Goal: Book appointment/travel/reservation

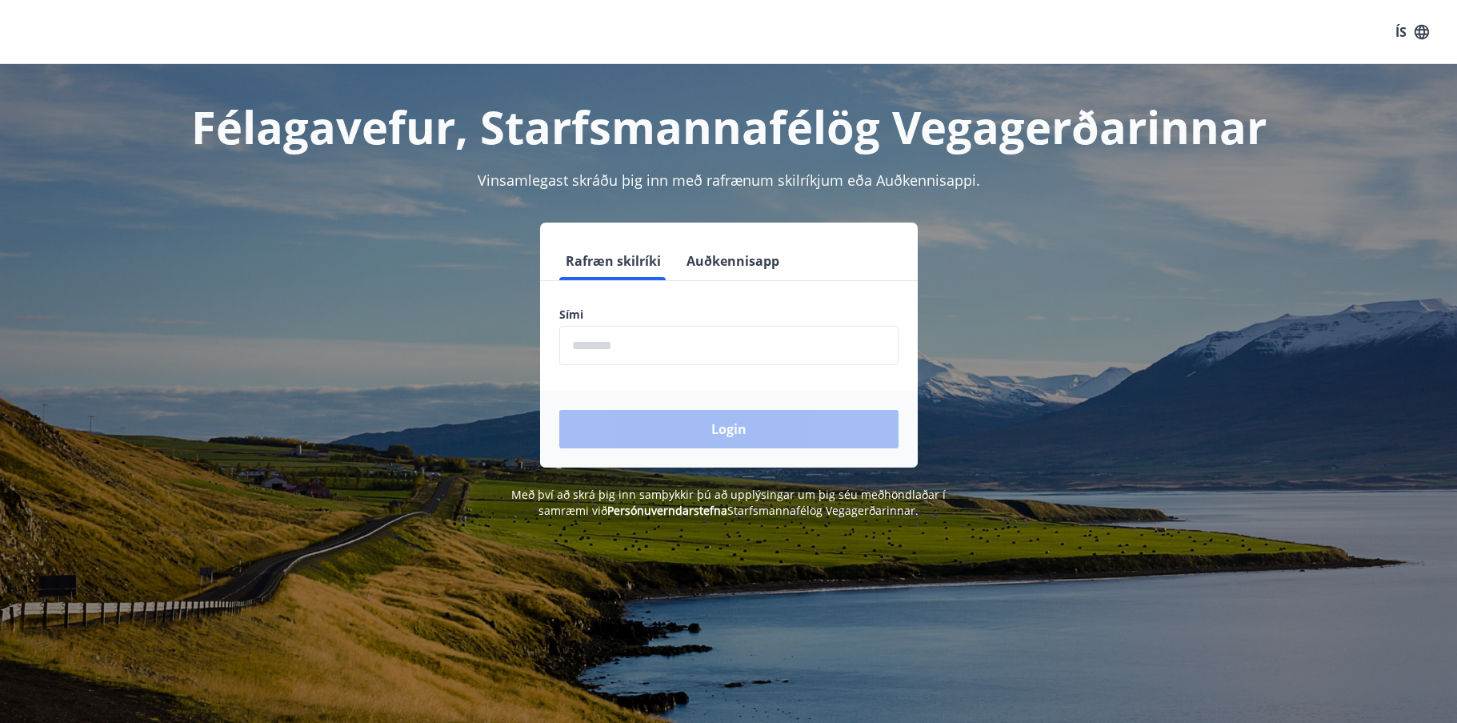
click at [654, 352] on input "phone" at bounding box center [728, 345] width 339 height 39
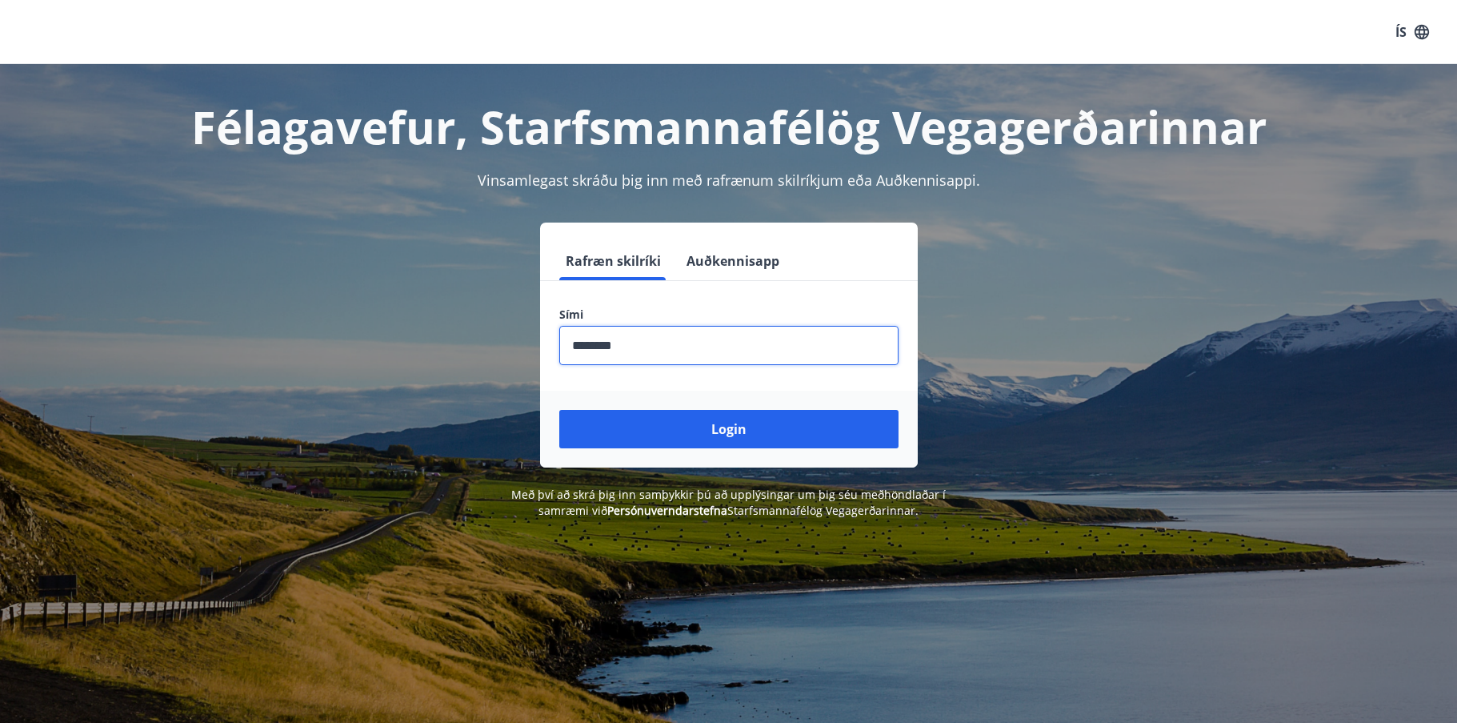
type input "********"
click at [559, 410] on button "Login" at bounding box center [728, 429] width 339 height 38
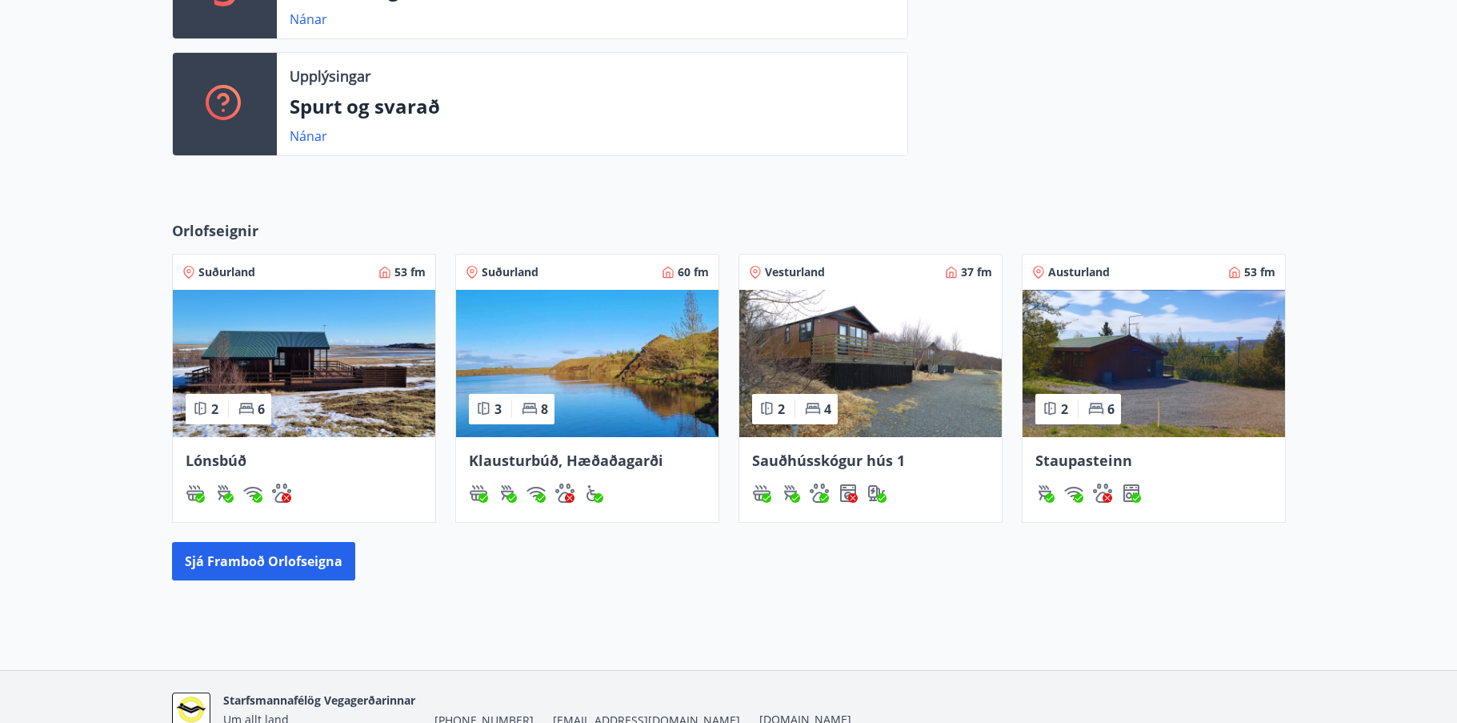
scroll to position [597, 0]
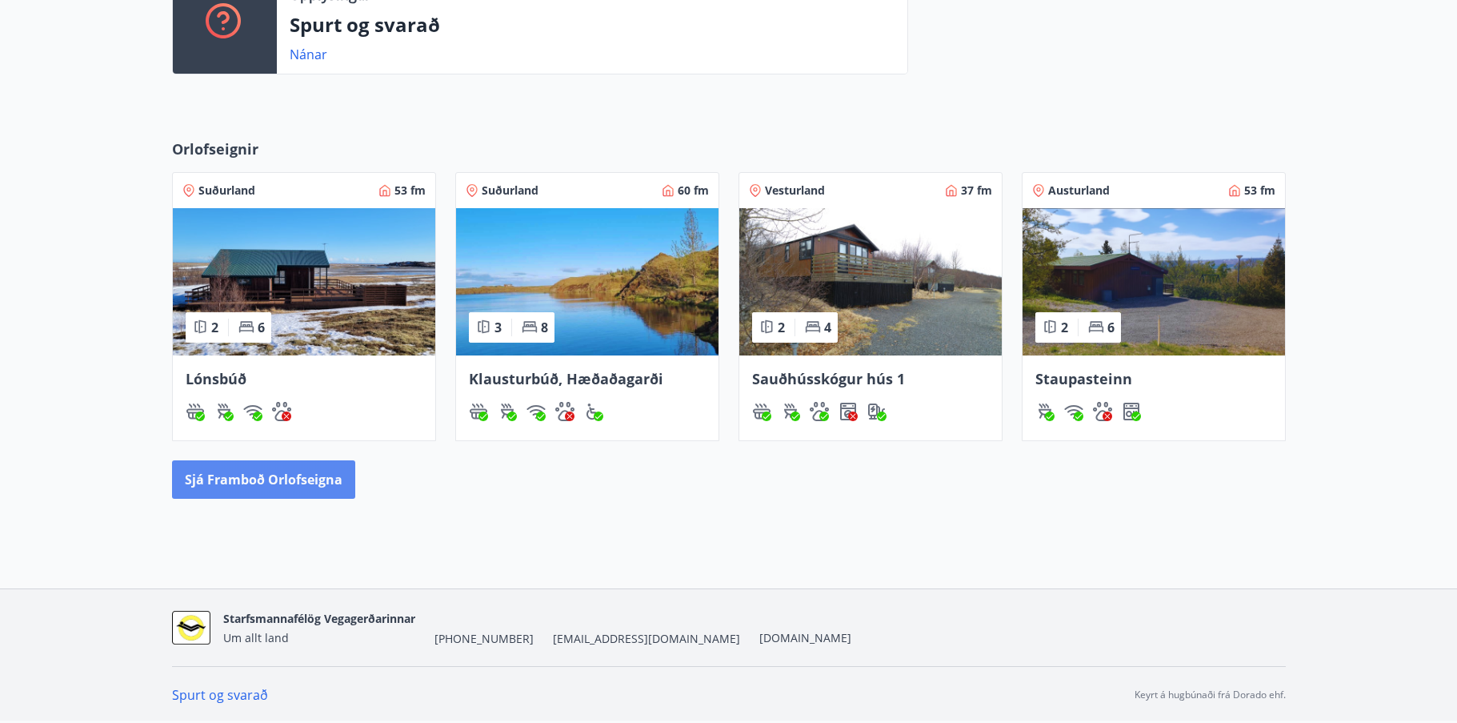
click at [261, 476] on button "Sjá framboð orlofseigna" at bounding box center [263, 479] width 183 height 38
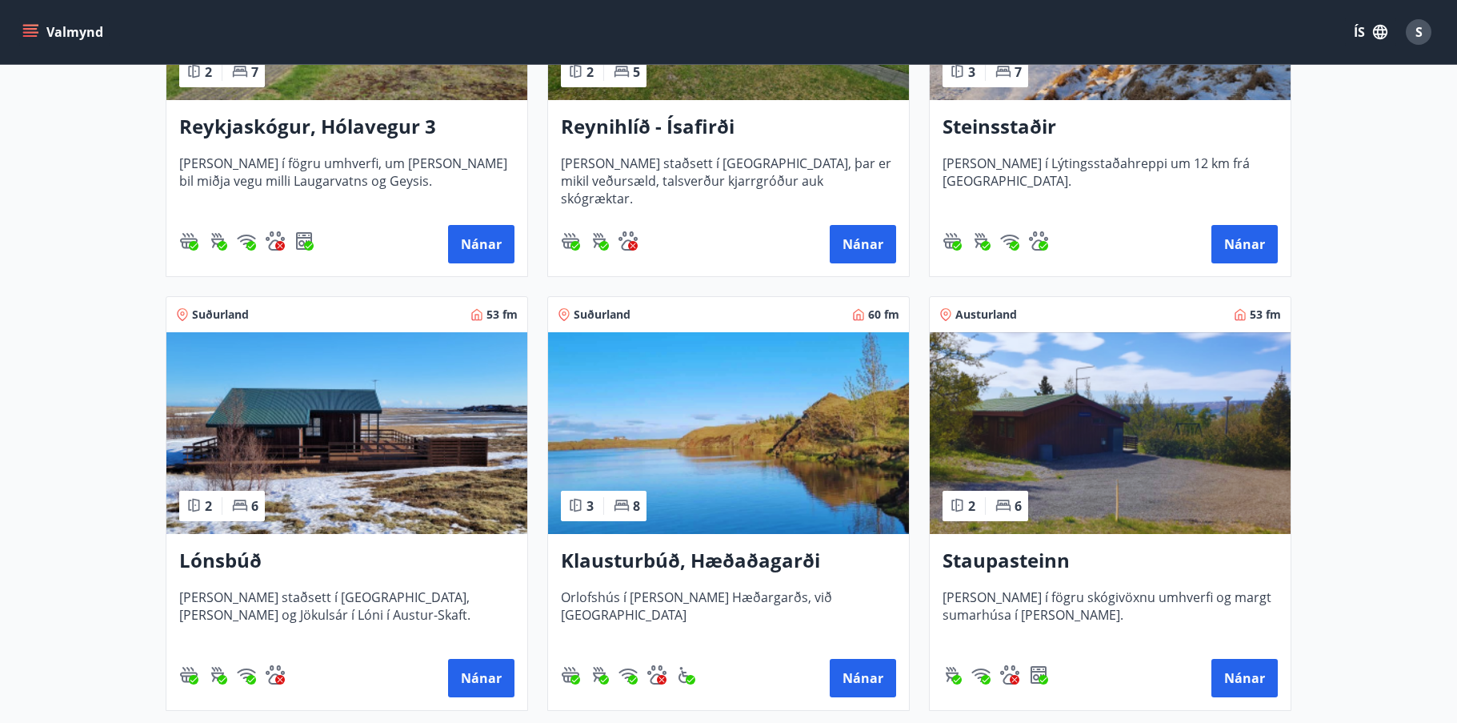
scroll to position [960, 0]
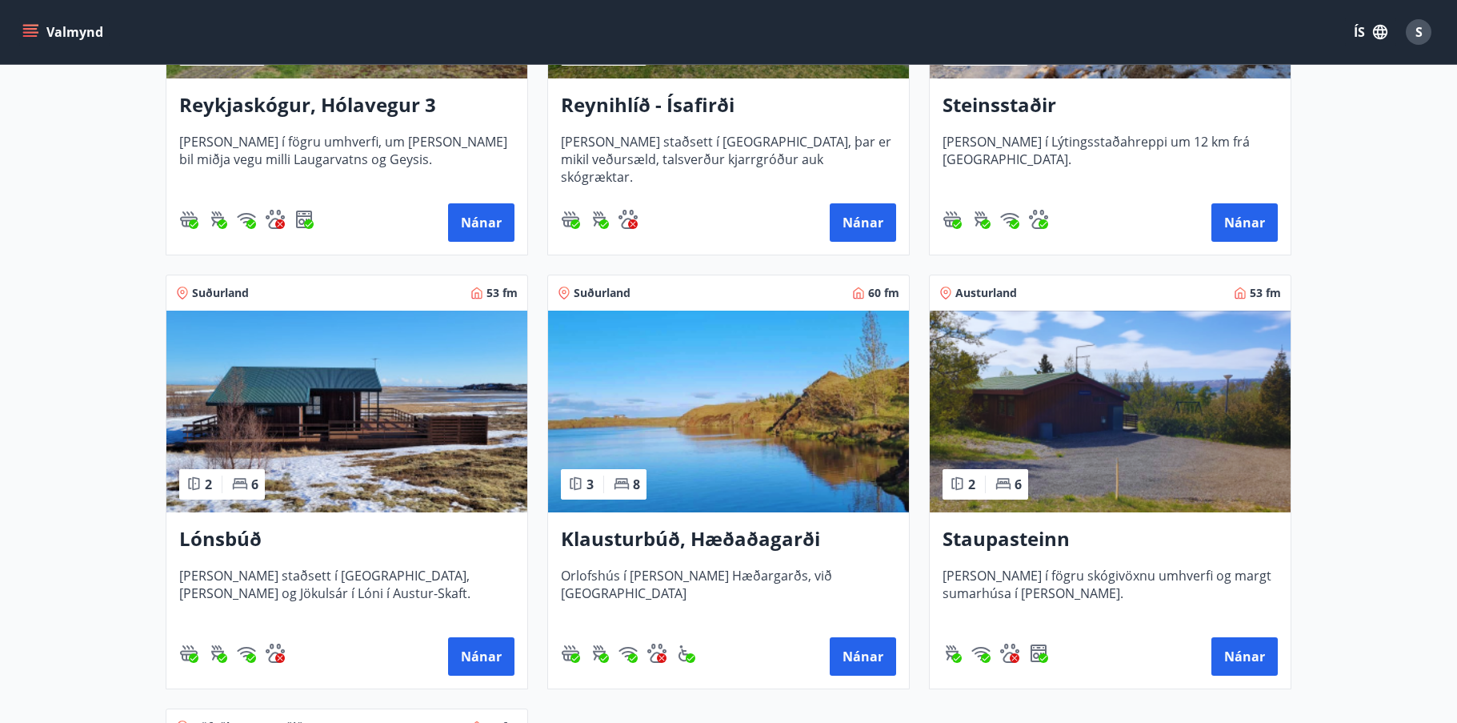
click at [250, 539] on h3 "Lónsbúð" at bounding box center [346, 539] width 335 height 29
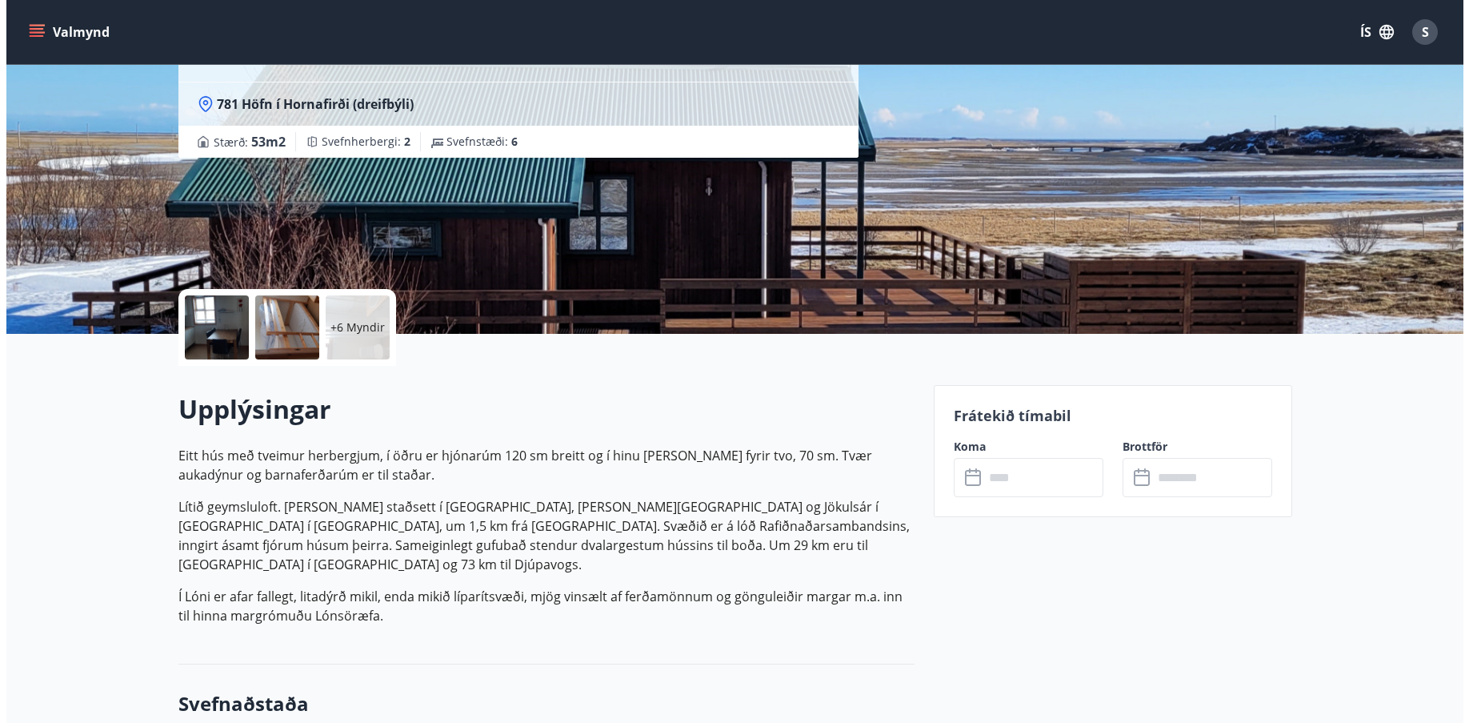
scroll to position [160, 0]
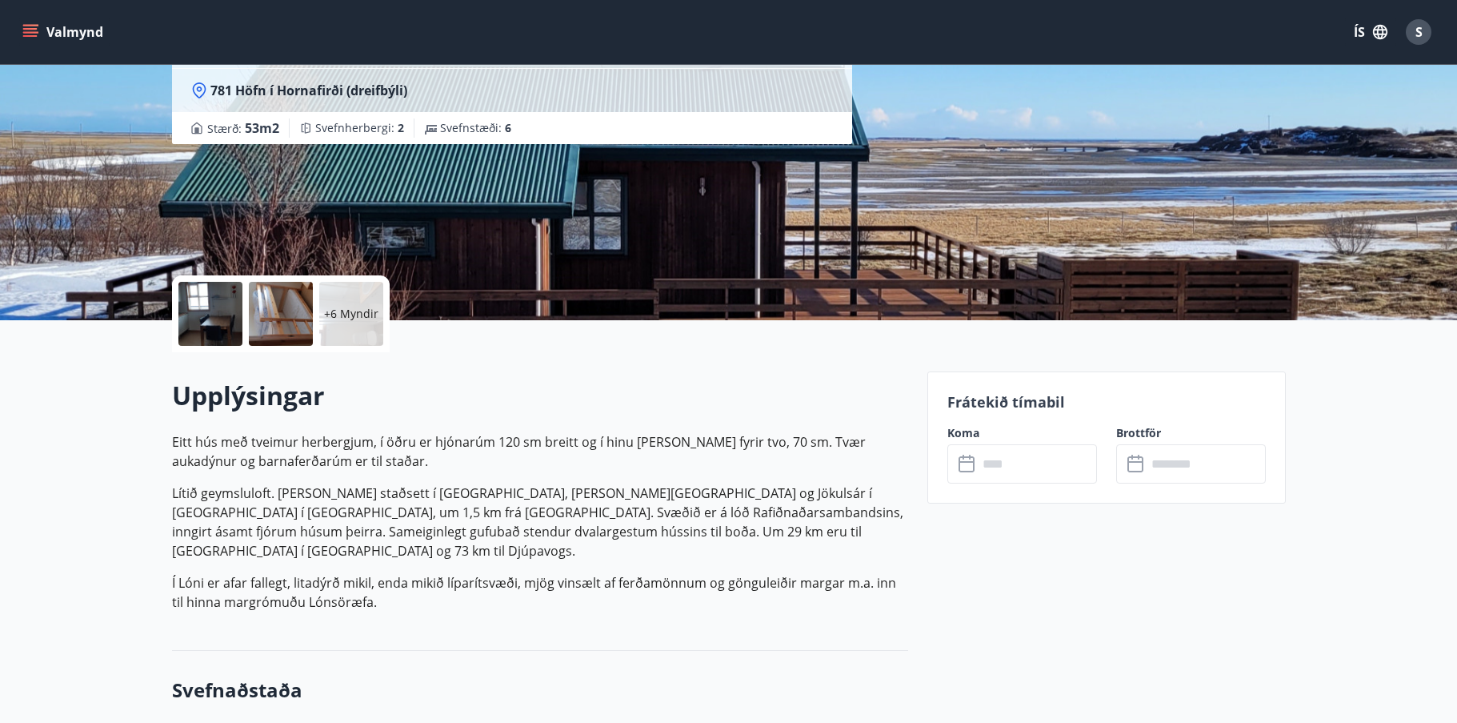
click at [232, 325] on div at bounding box center [210, 314] width 64 height 64
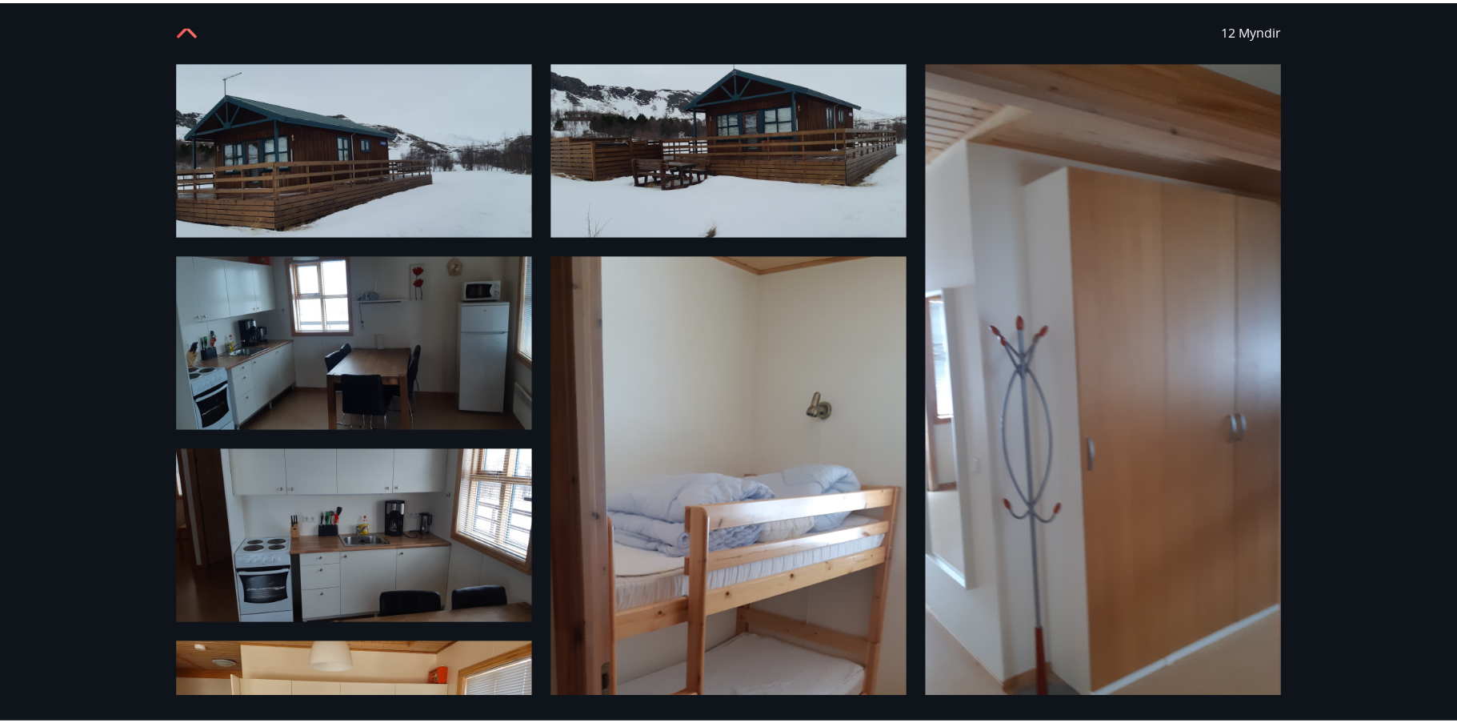
scroll to position [0, 0]
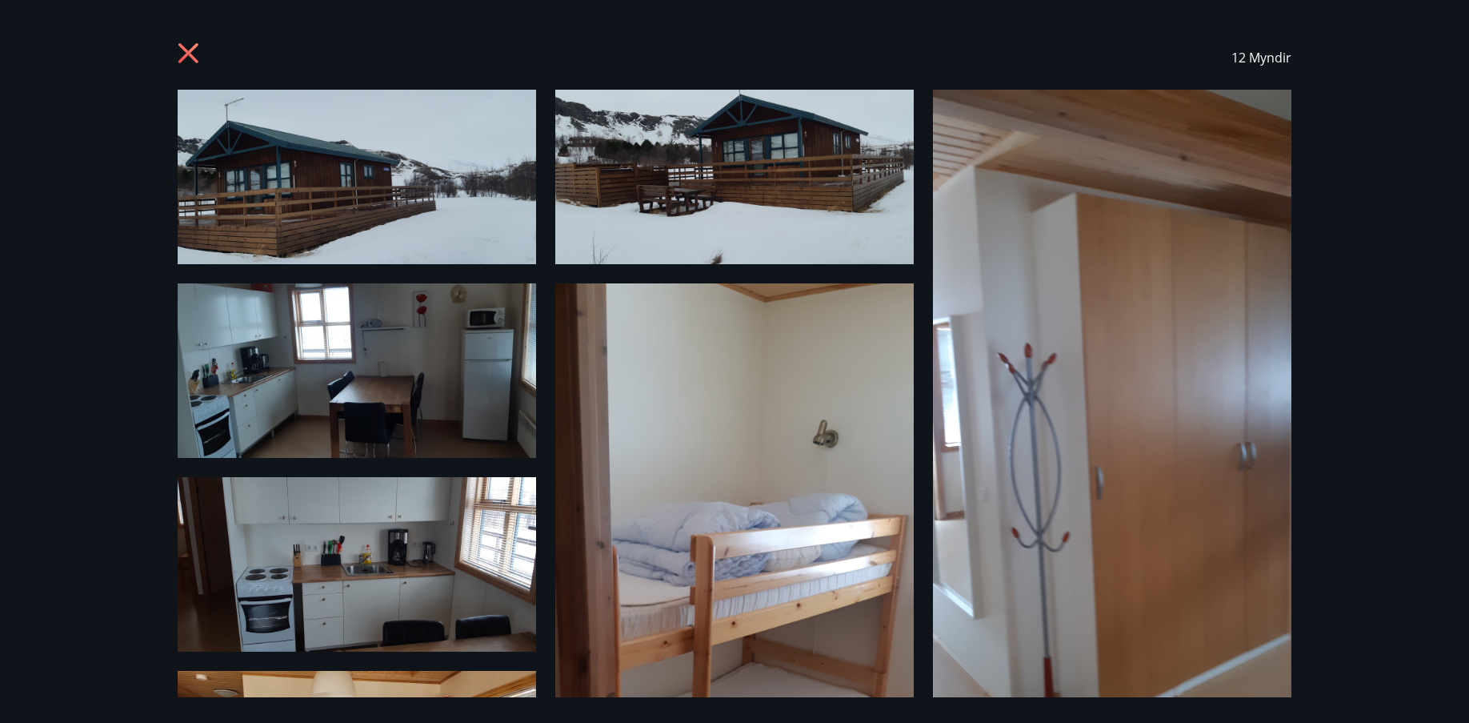
click at [192, 44] on icon at bounding box center [191, 55] width 26 height 26
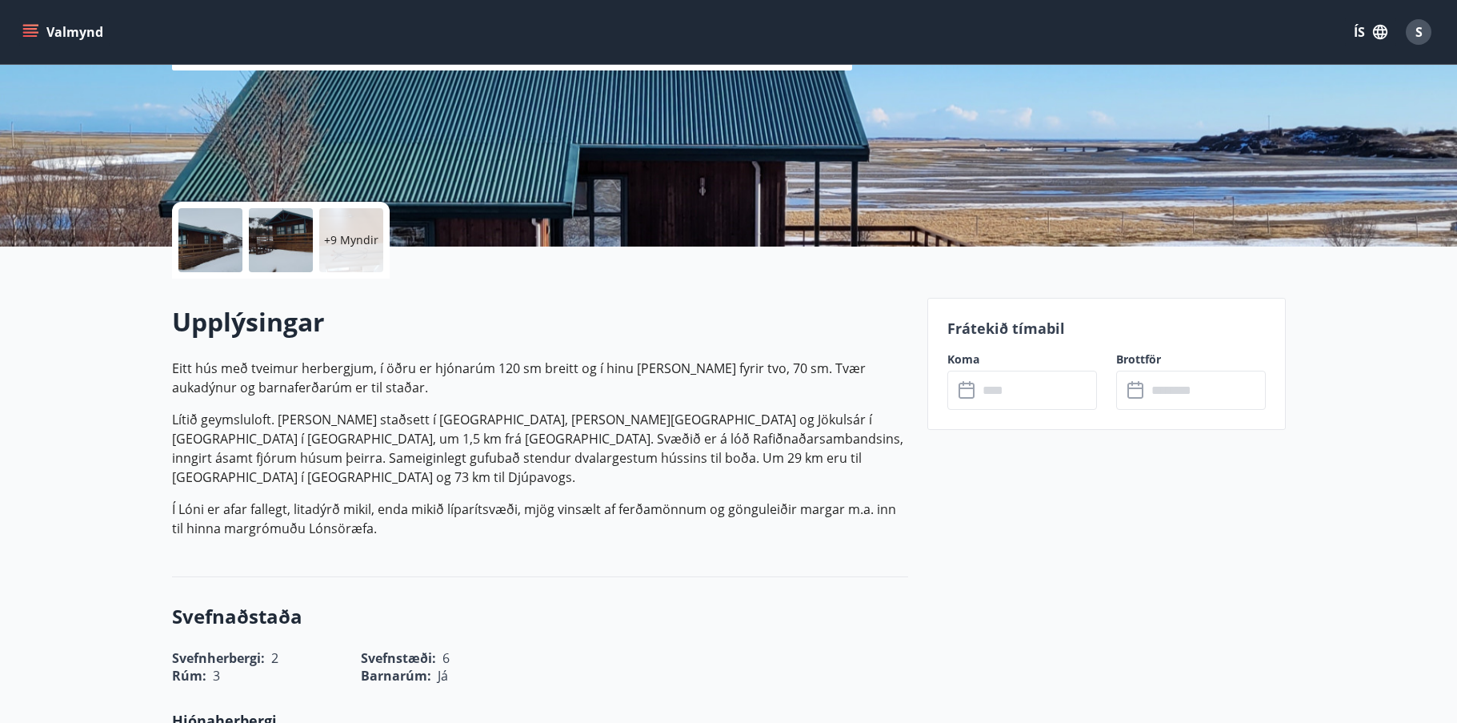
scroll to position [240, 0]
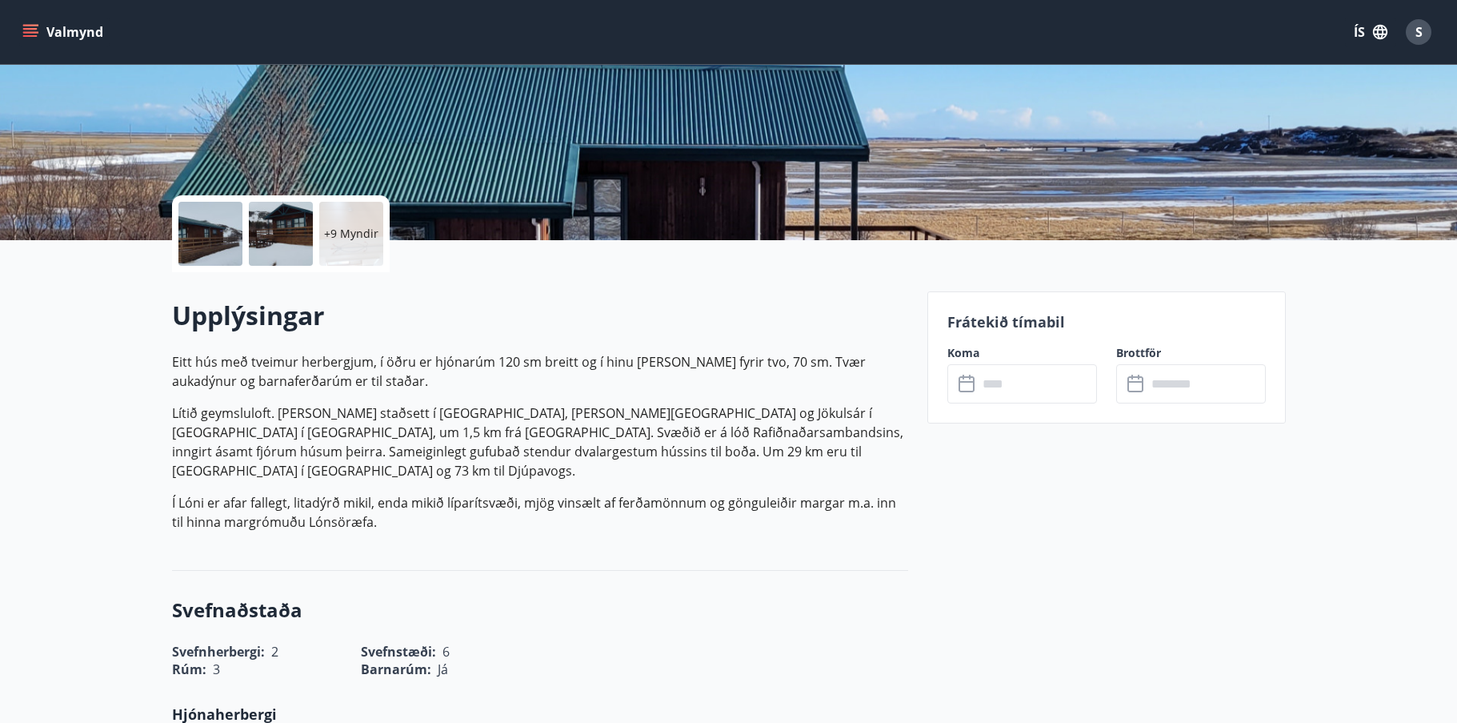
click at [999, 388] on input "text" at bounding box center [1037, 383] width 119 height 39
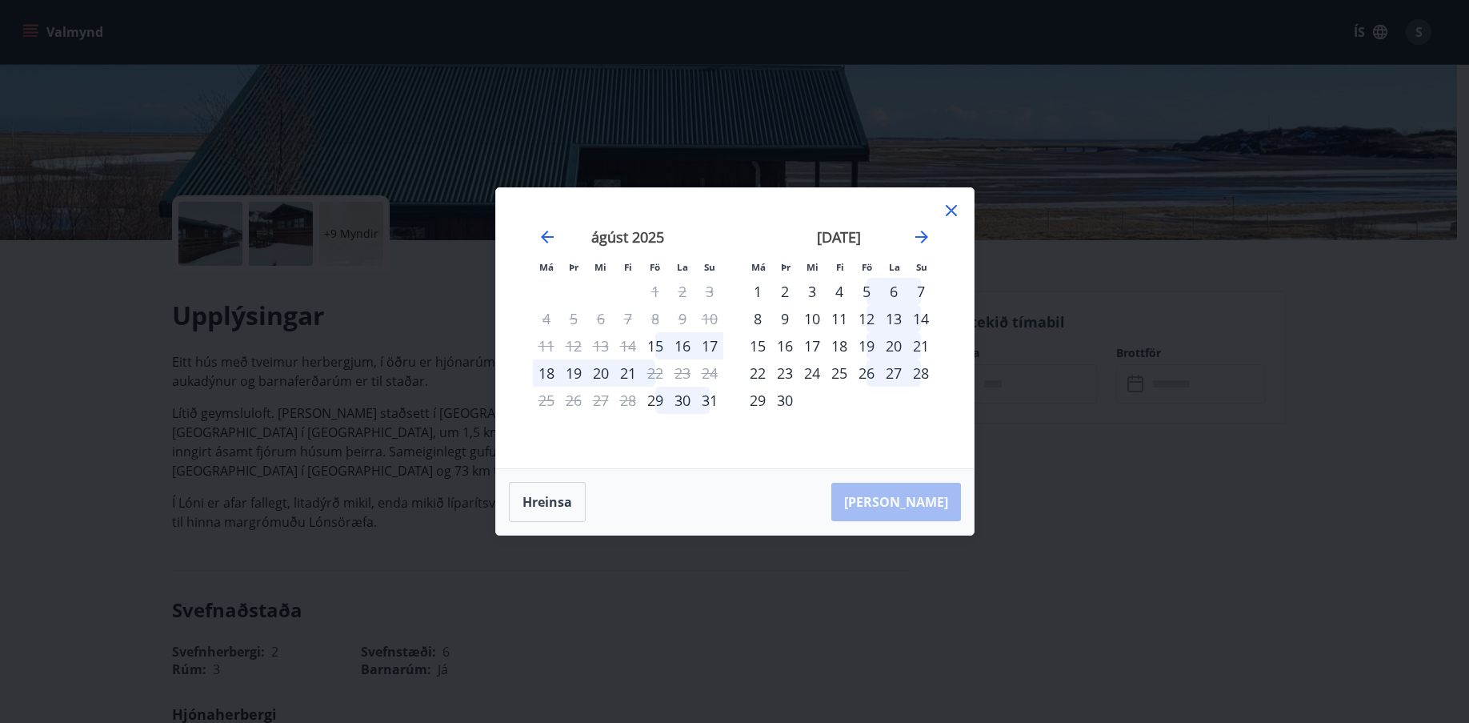
click at [816, 322] on div "10" at bounding box center [812, 318] width 27 height 27
click at [836, 319] on div "11" at bounding box center [839, 318] width 27 height 27
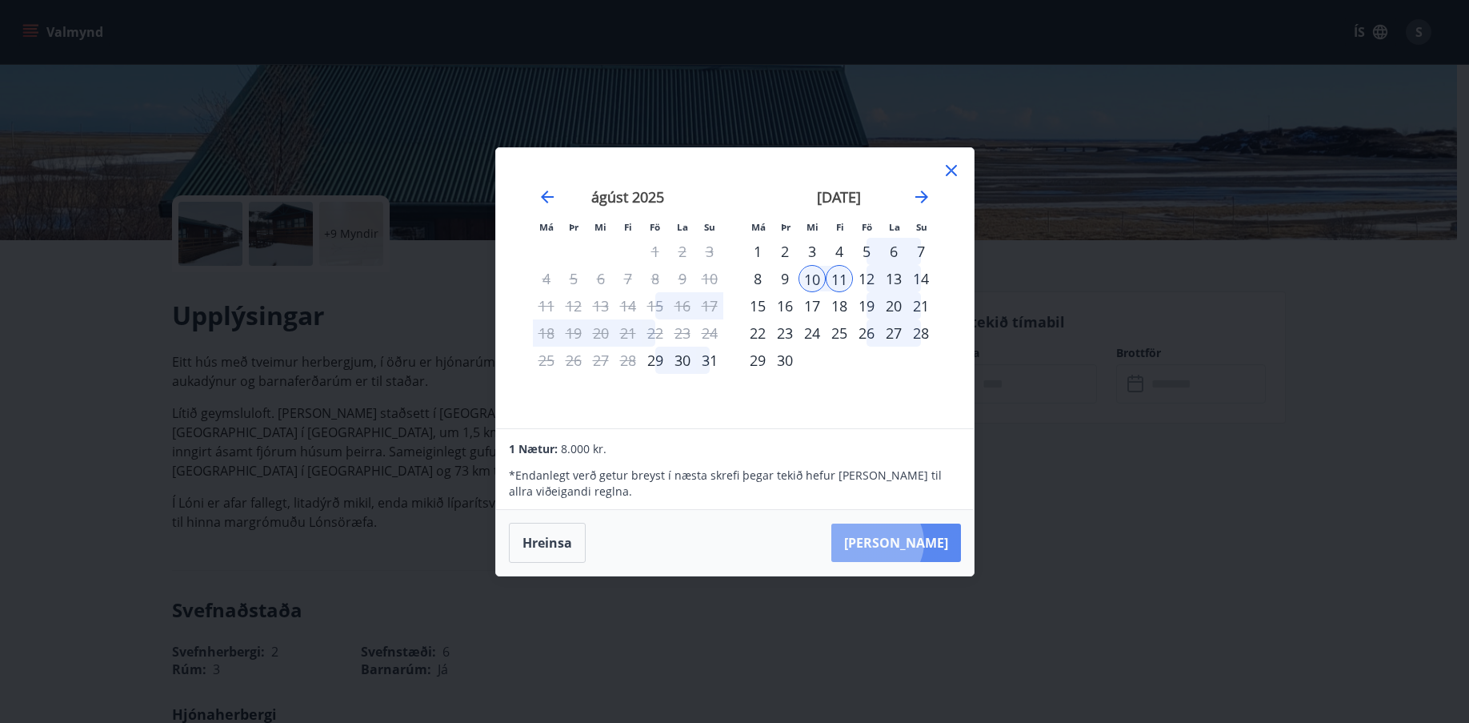
click at [926, 542] on button "Taka Frá" at bounding box center [897, 542] width 130 height 38
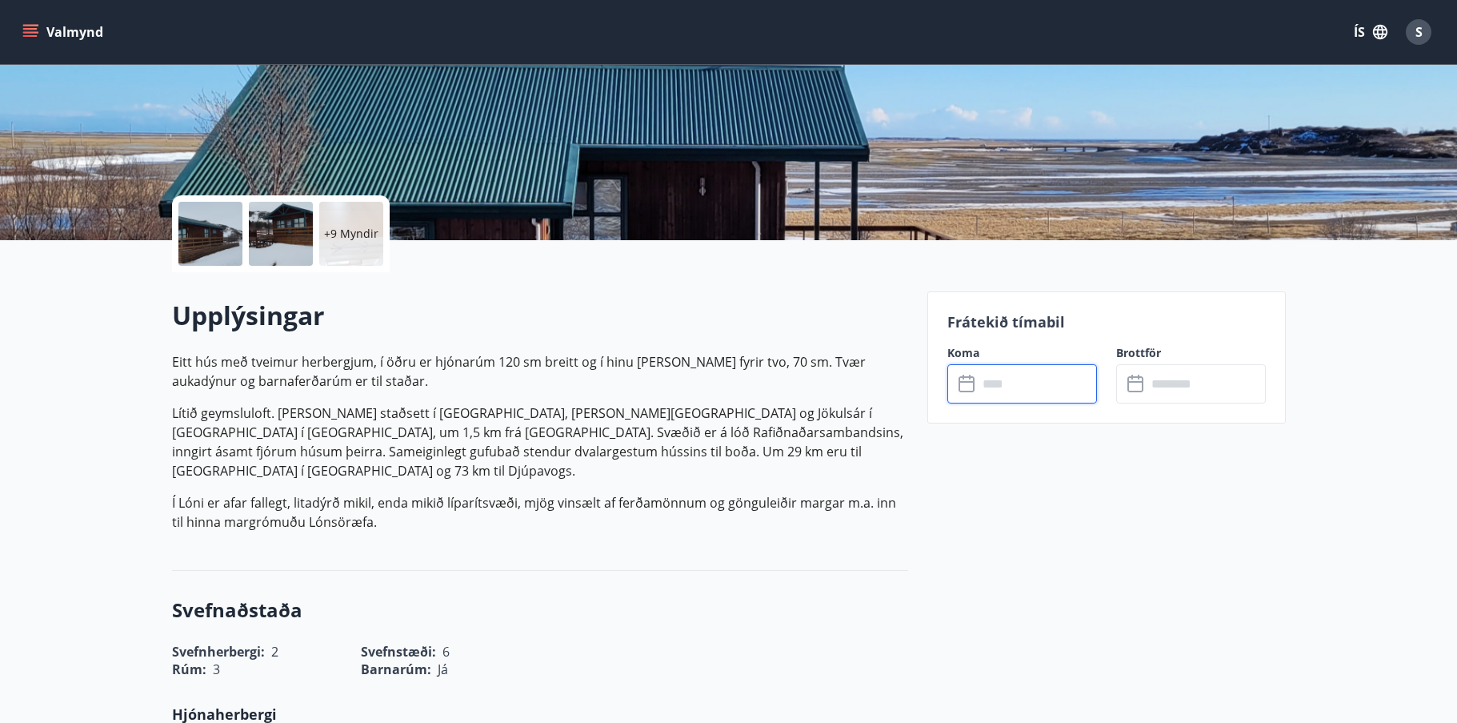
type input "******"
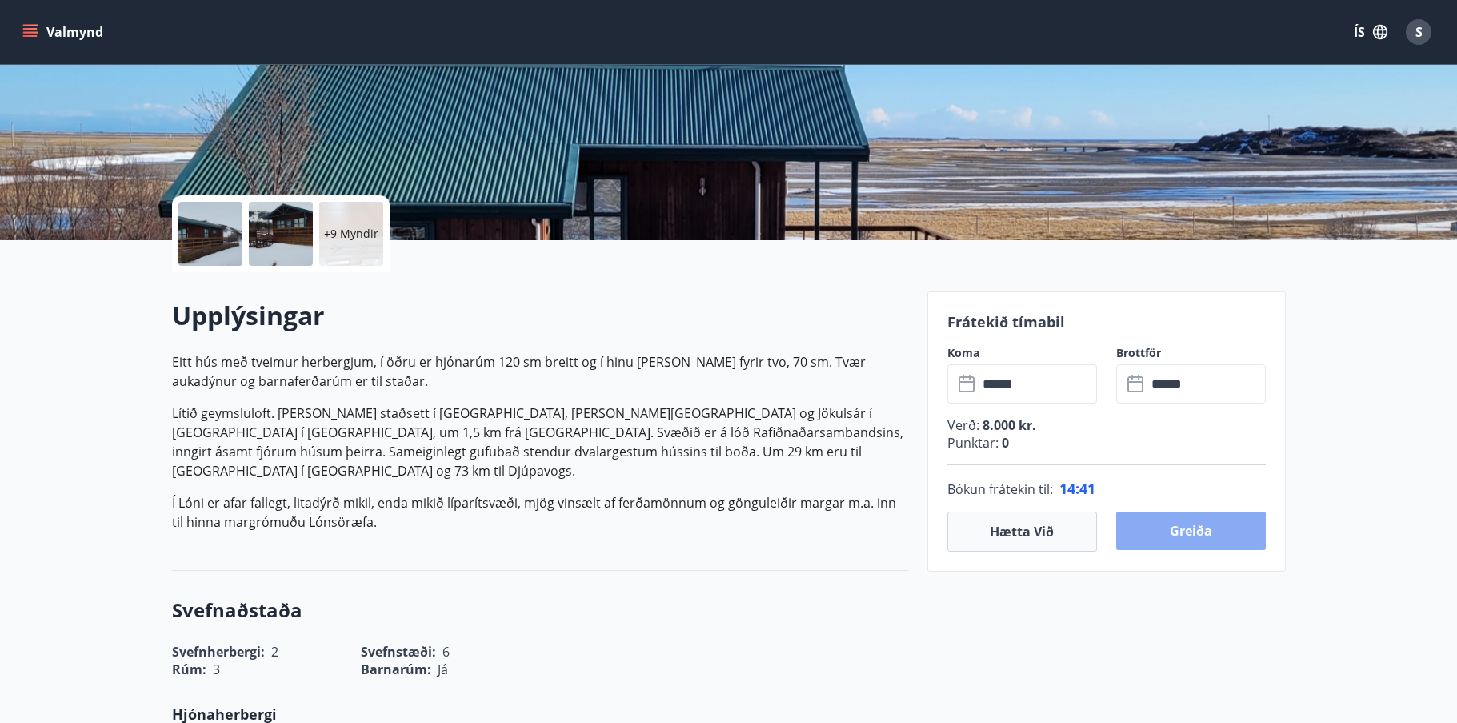
click at [1216, 527] on button "Greiða" at bounding box center [1191, 530] width 150 height 38
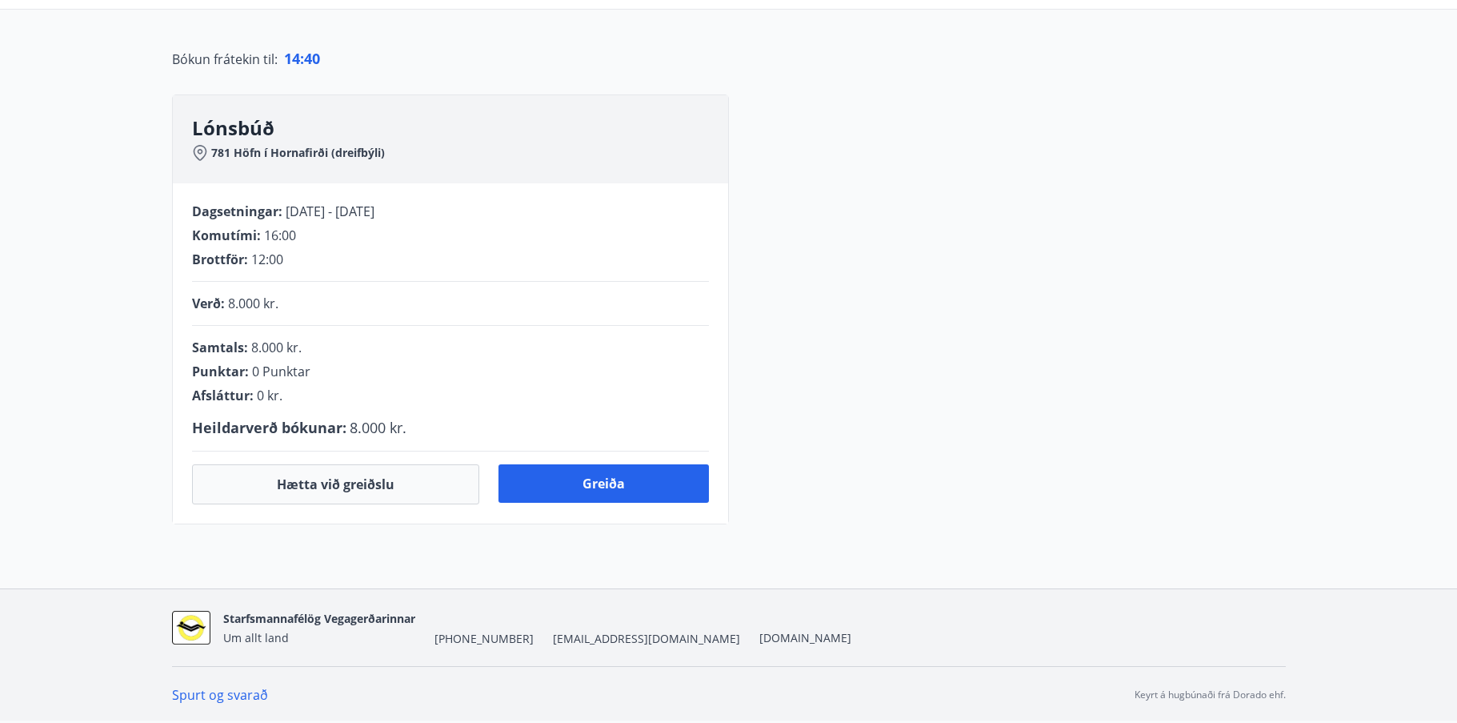
scroll to position [240, 0]
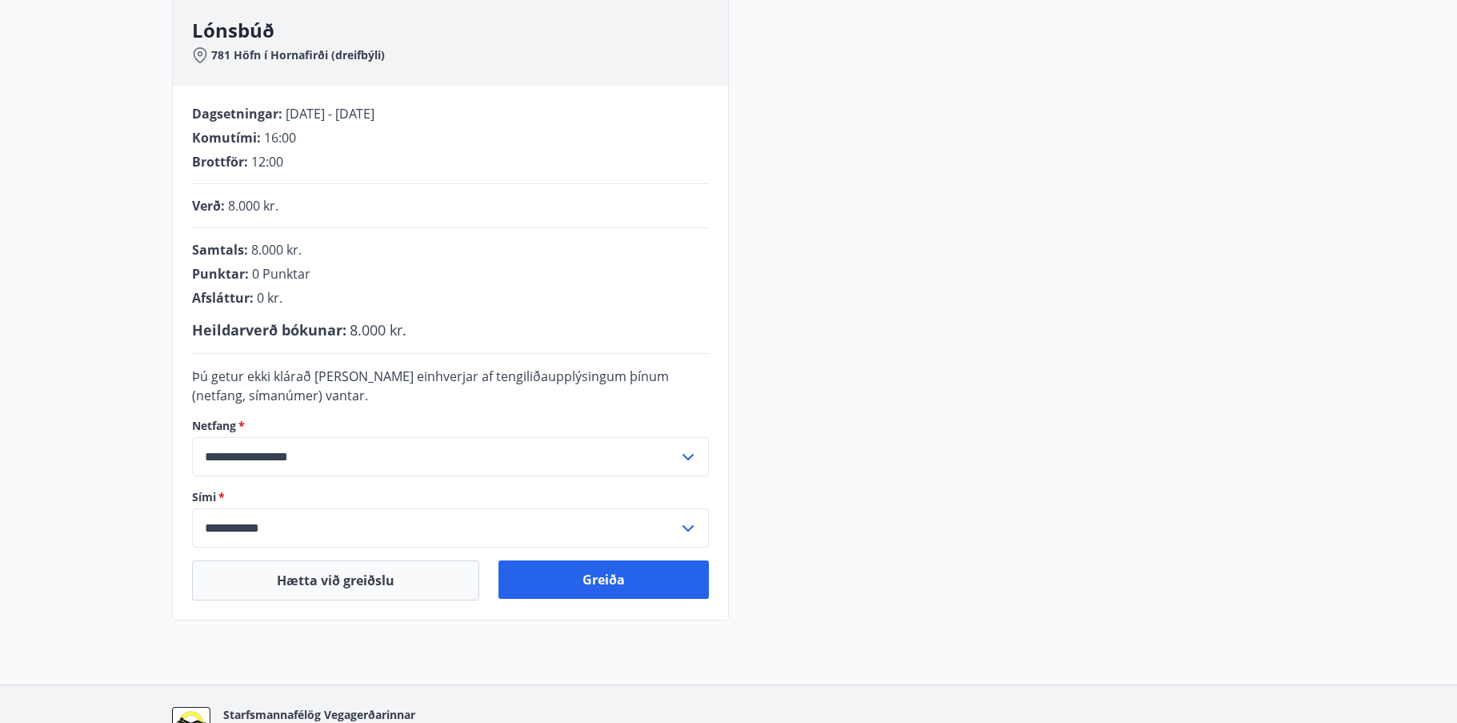
drag, startPoint x: 592, startPoint y: 581, endPoint x: 857, endPoint y: 508, distance: 274.7
click at [592, 582] on button "Greiða" at bounding box center [604, 579] width 210 height 38
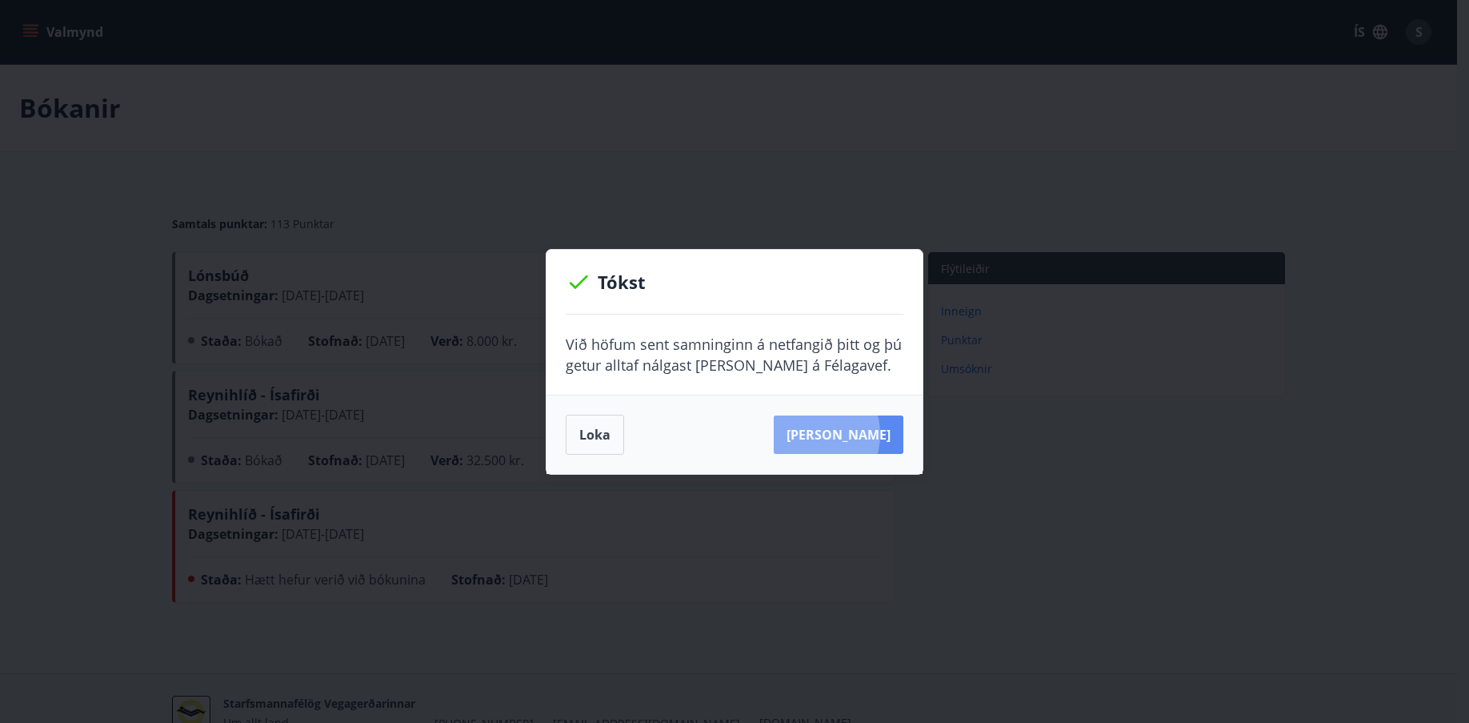
click at [832, 434] on button "[PERSON_NAME]" at bounding box center [839, 434] width 130 height 38
drag, startPoint x: 595, startPoint y: 434, endPoint x: 609, endPoint y: 407, distance: 30.4
click at [595, 434] on button "Loka" at bounding box center [595, 435] width 58 height 40
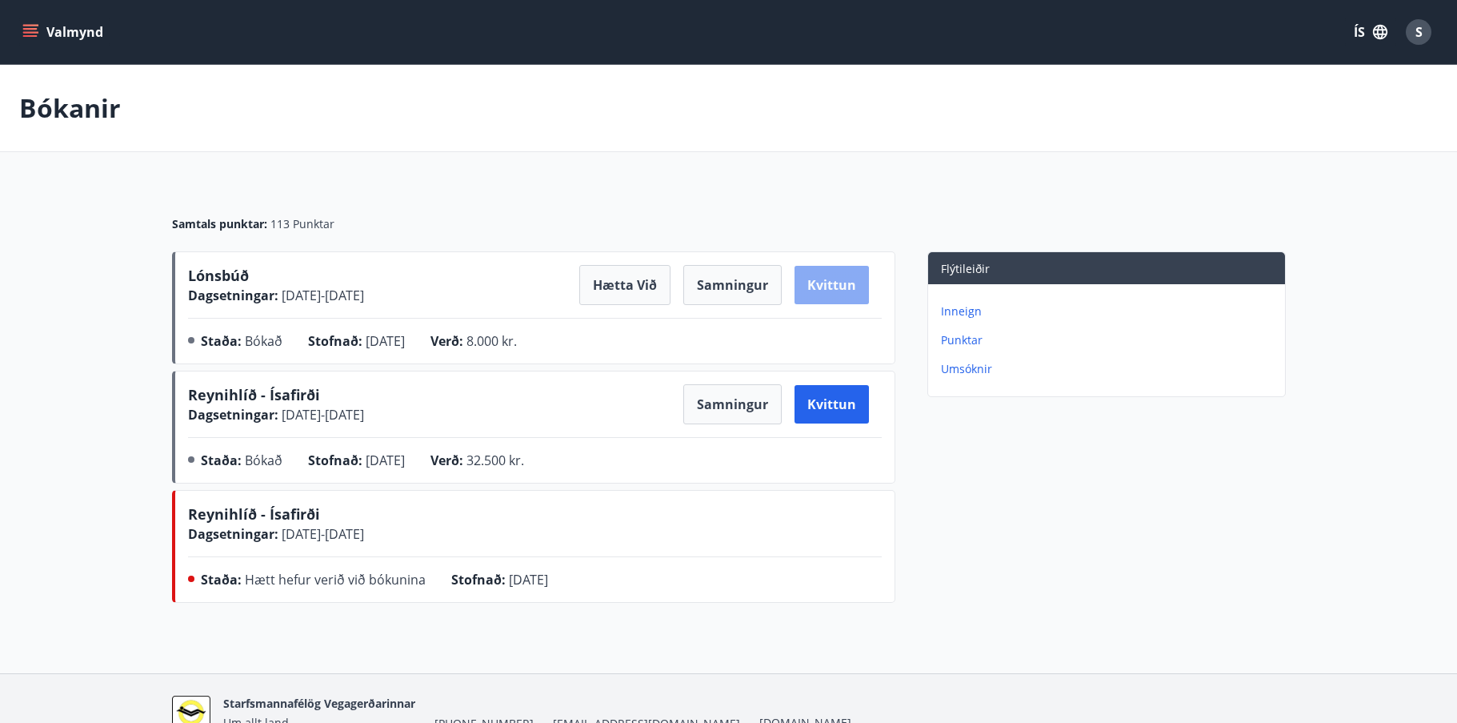
click at [836, 283] on button "Kvittun" at bounding box center [832, 285] width 74 height 38
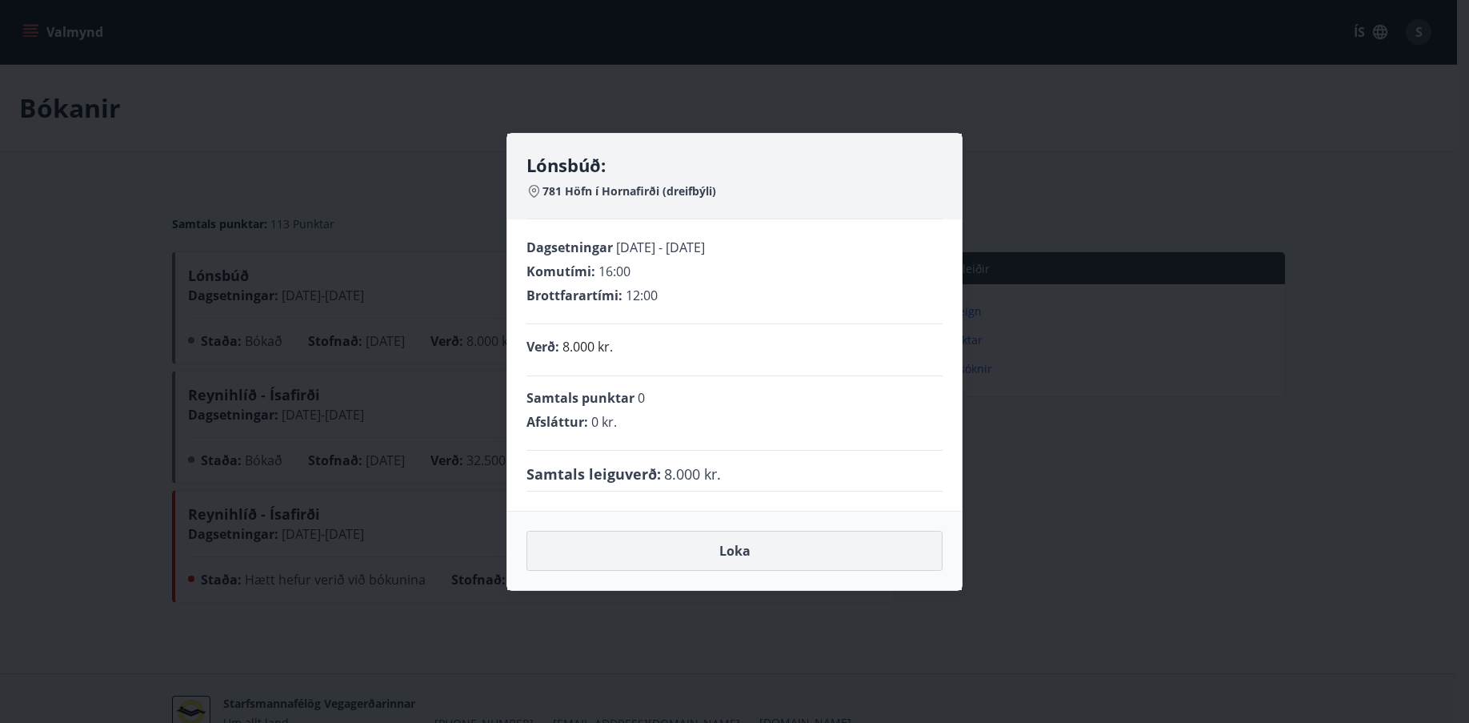
click at [735, 544] on button "Loka" at bounding box center [735, 551] width 416 height 40
